Goal: Information Seeking & Learning: Learn about a topic

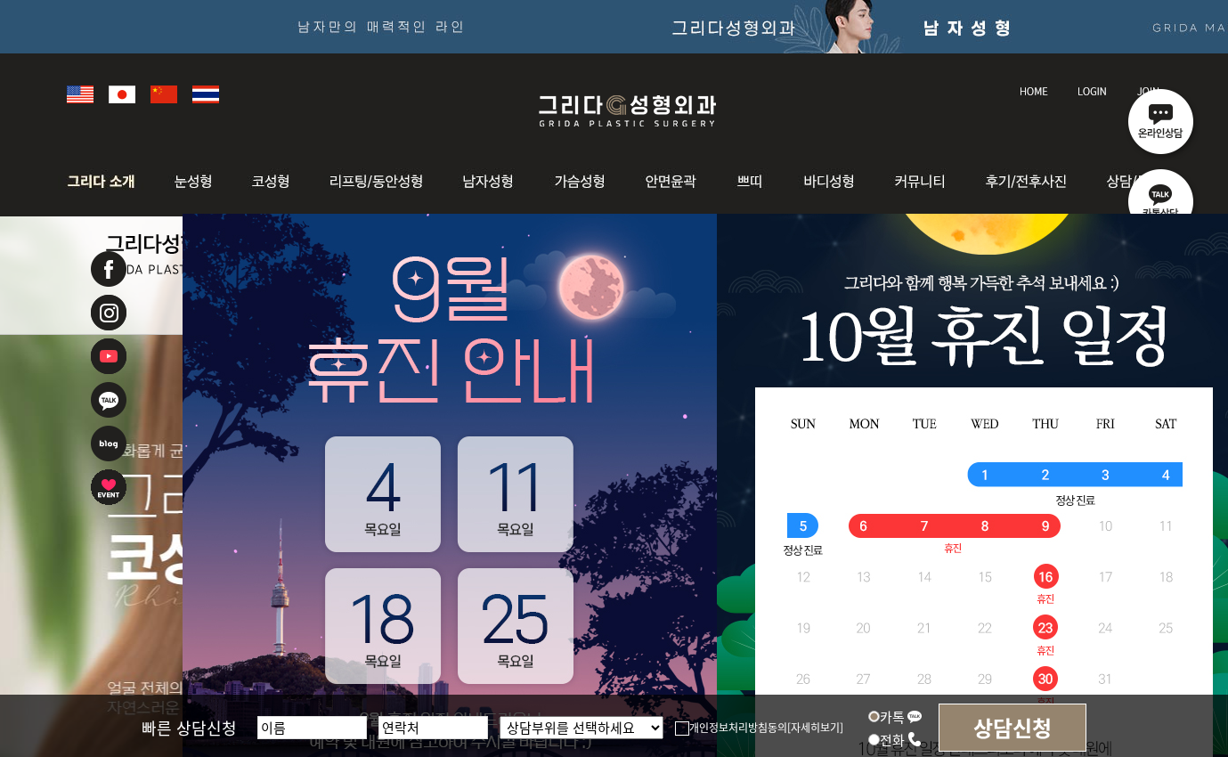
click at [129, 191] on img at bounding box center [106, 181] width 96 height 69
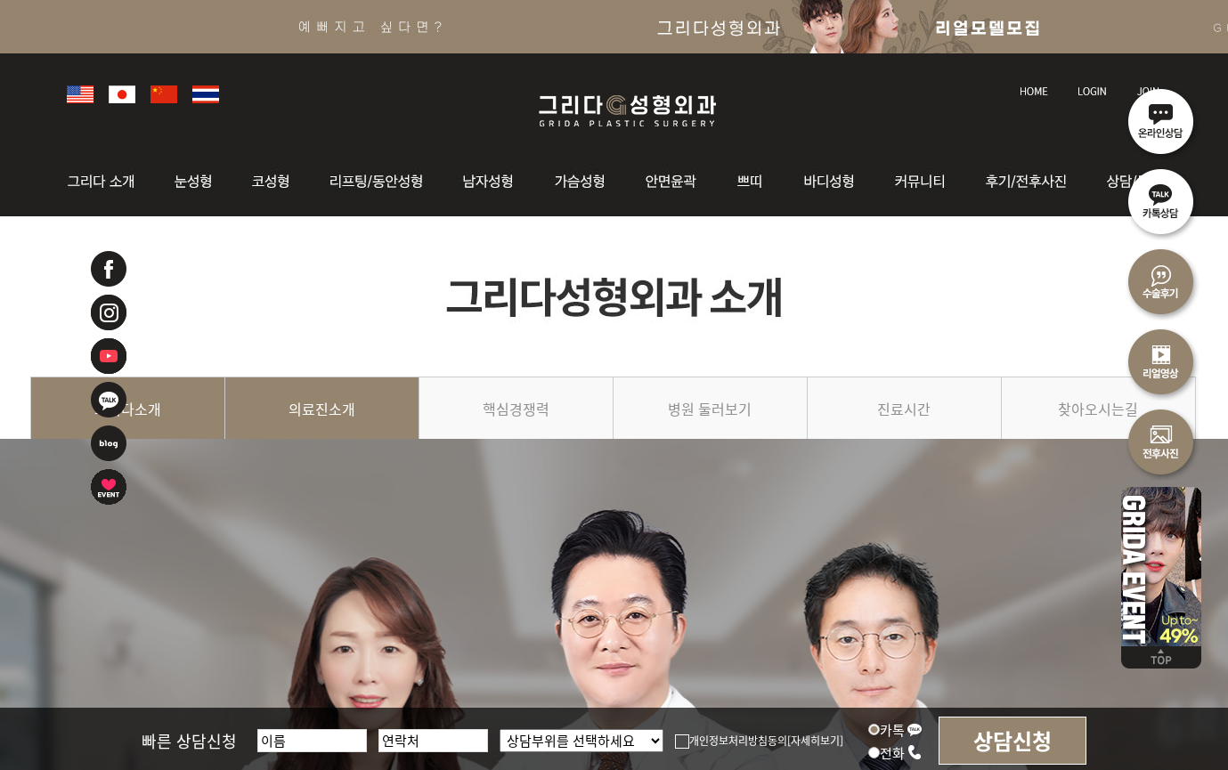
click at [333, 409] on link "의료진소개" at bounding box center [322, 417] width 194 height 81
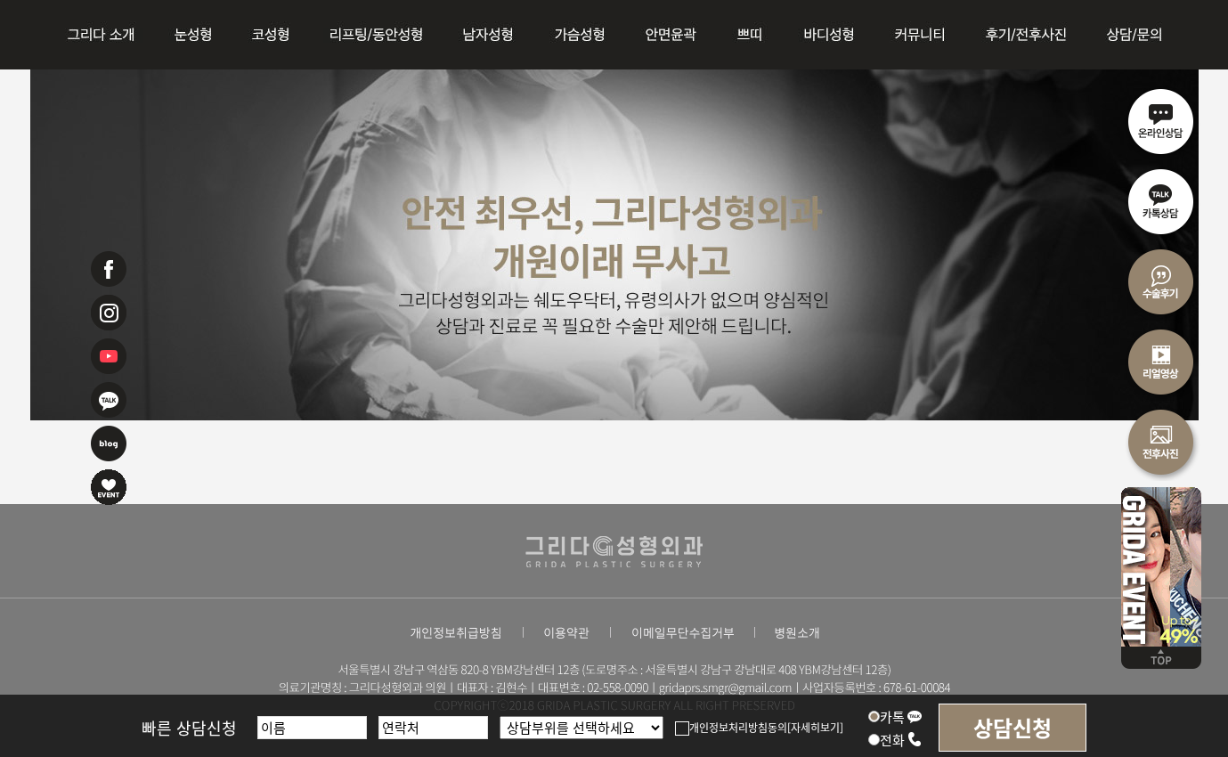
scroll to position [4615, 0]
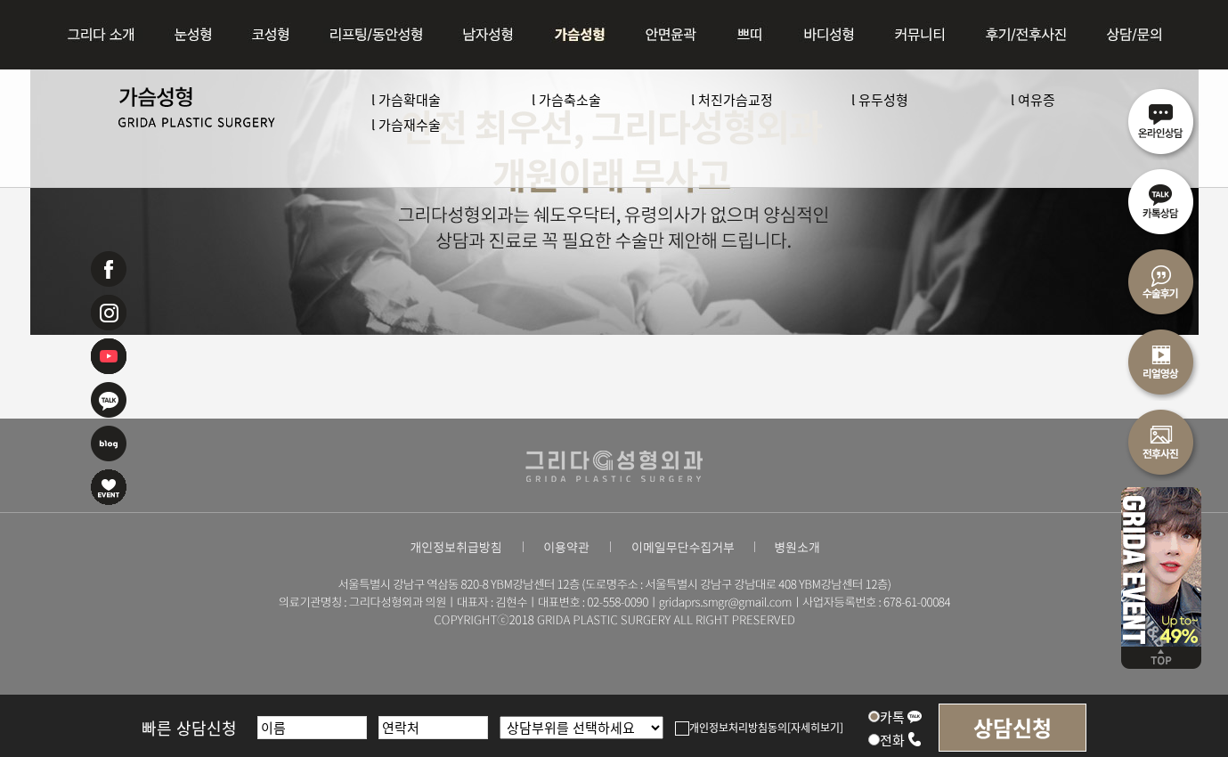
click at [884, 103] on link "l 유두성형" at bounding box center [880, 99] width 57 height 19
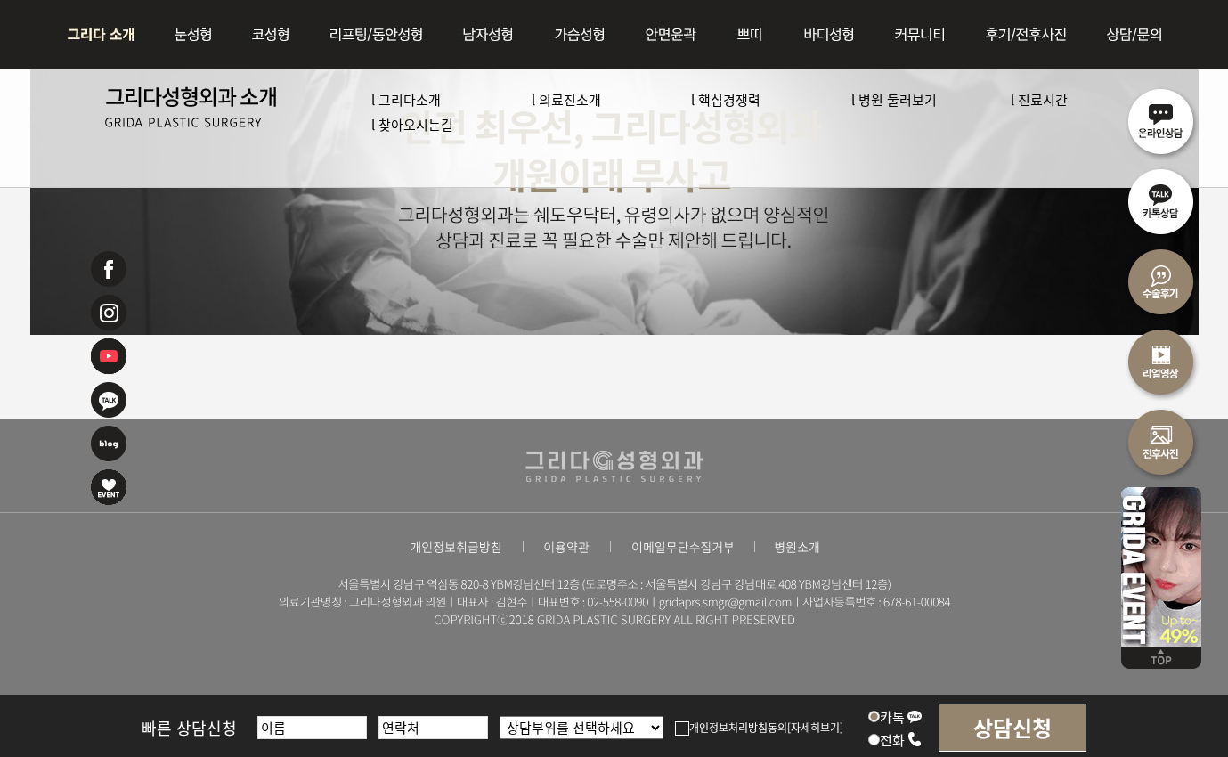
click at [576, 103] on link "l 의료진소개" at bounding box center [566, 99] width 69 height 19
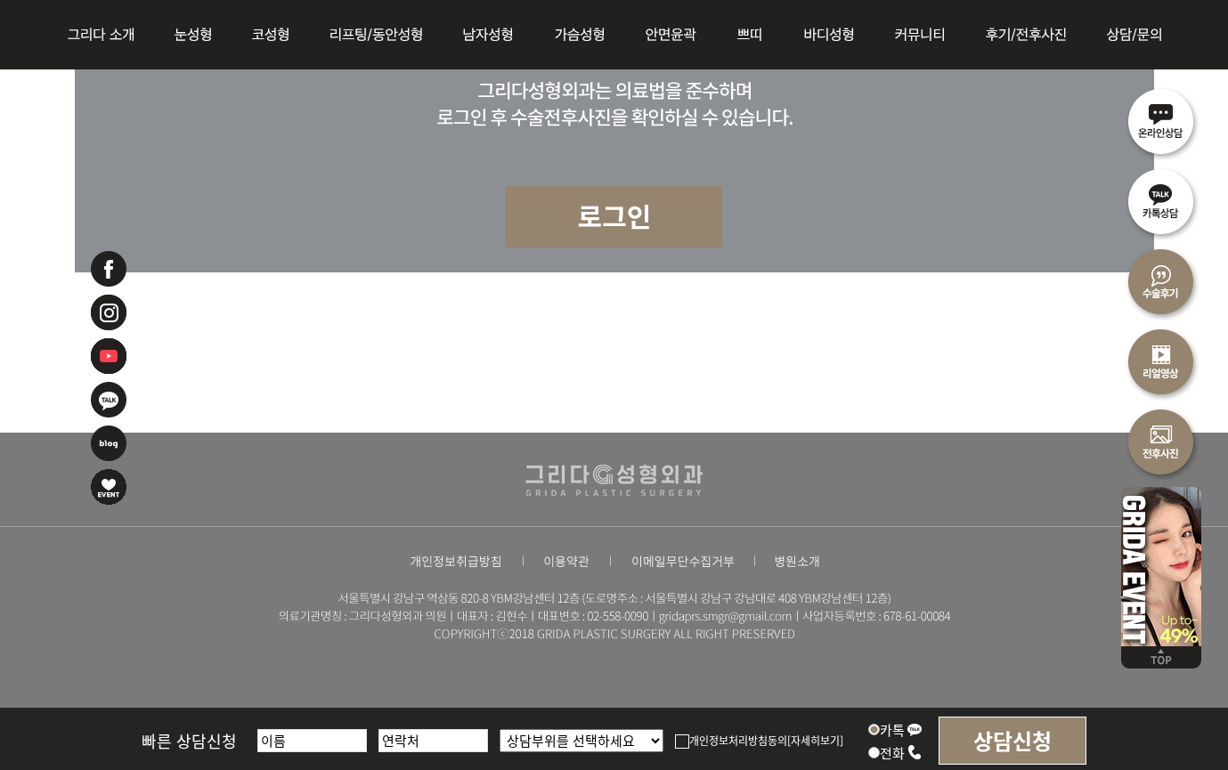
scroll to position [7898, 0]
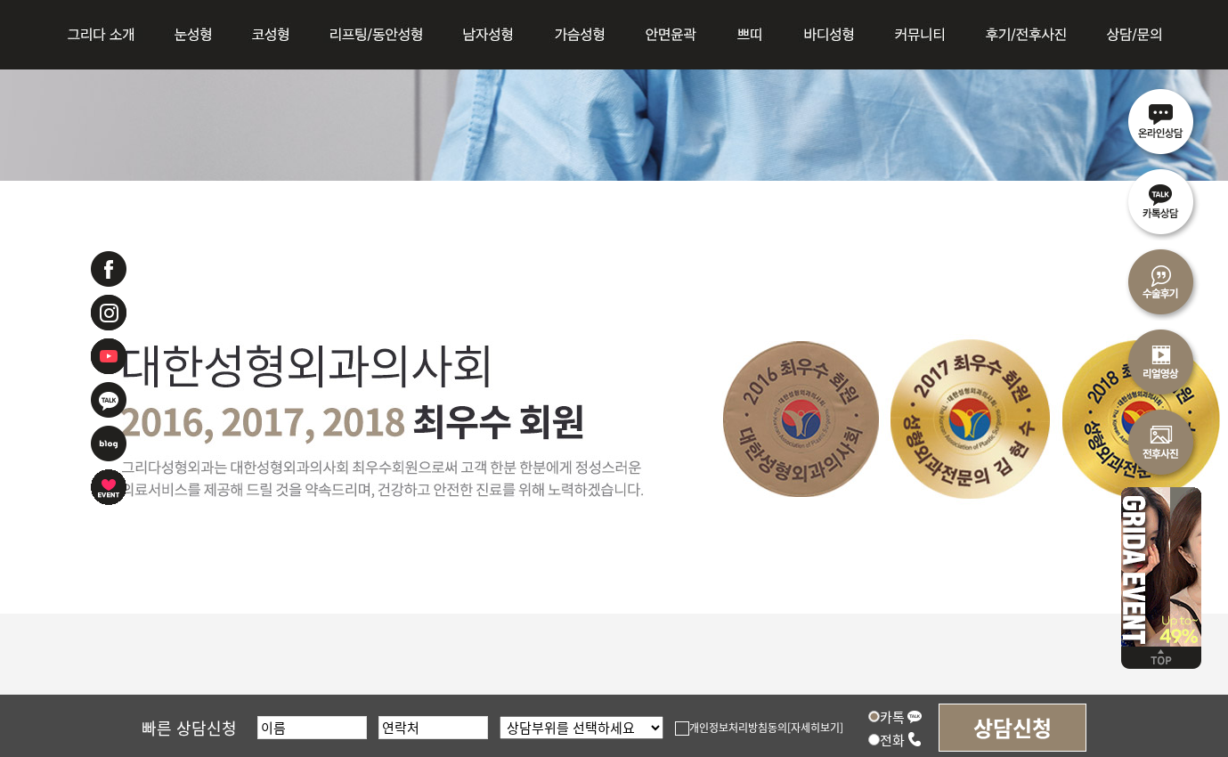
scroll to position [267, 0]
